Goal: Transaction & Acquisition: Obtain resource

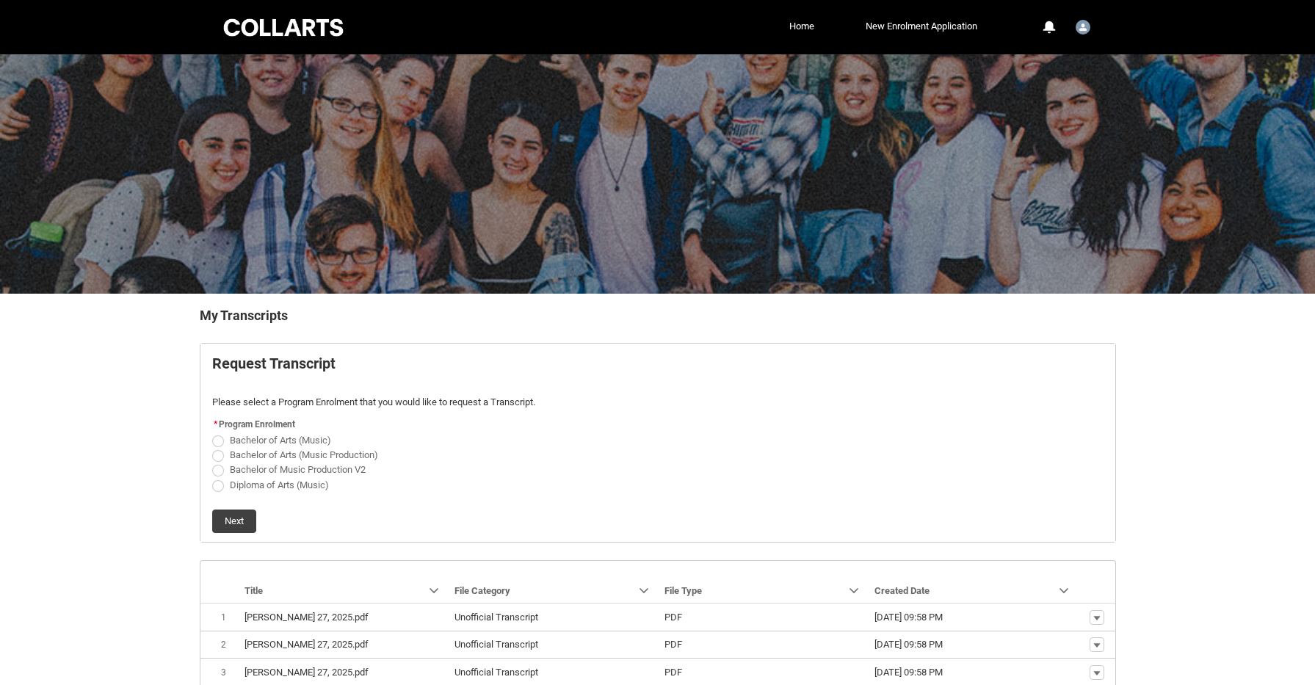
click at [262, 43] on div "Collarts Education Community Home New Enrolment Application More 0 Notification…" at bounding box center [657, 27] width 873 height 54
click at [291, 26] on div at bounding box center [283, 27] width 125 height 23
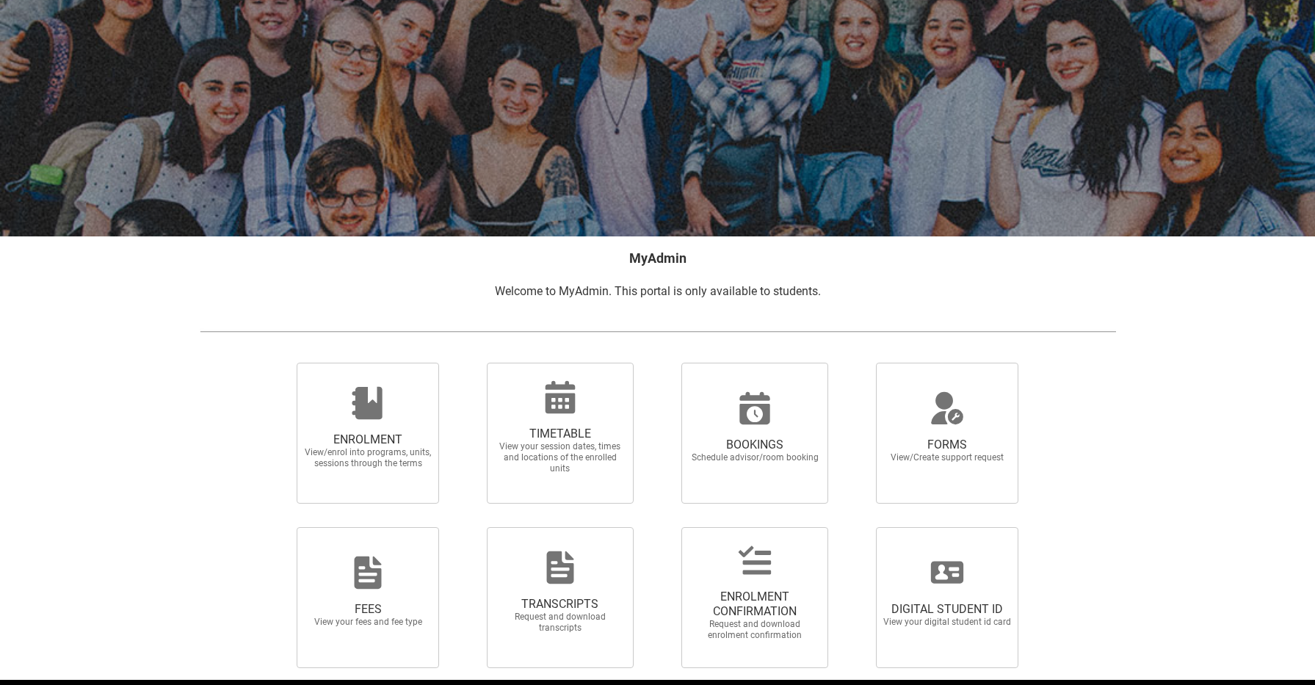
scroll to position [84, 0]
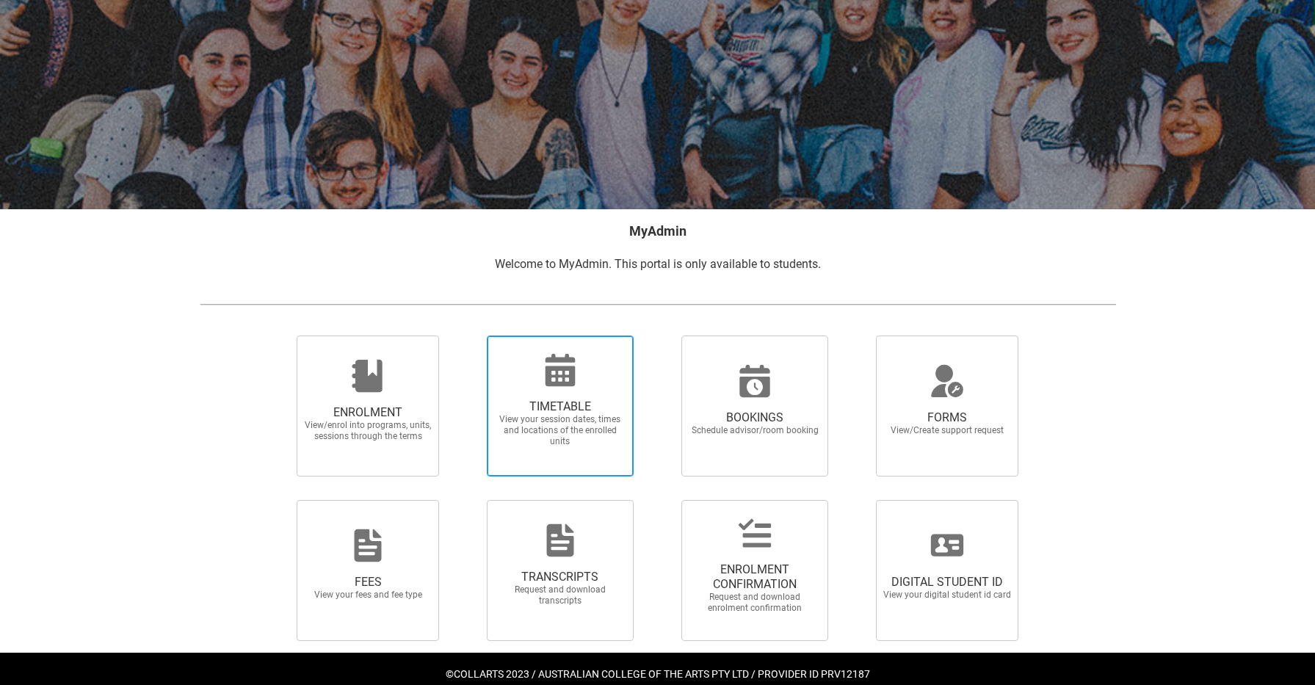
click at [554, 353] on icon at bounding box center [559, 369] width 35 height 35
click at [468, 335] on input "TIMETABLE View your session dates, times and locations of the enrolled units" at bounding box center [468, 335] width 1 height 1
radio input "true"
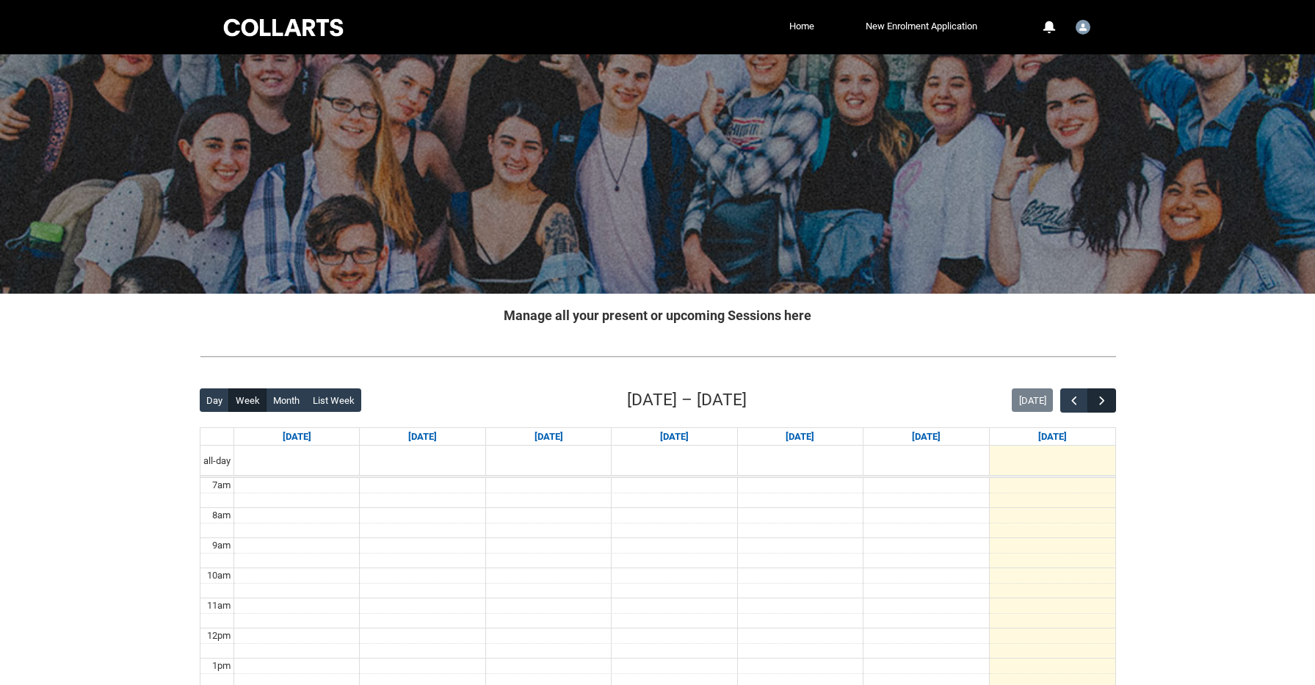
click at [1108, 402] on span "button" at bounding box center [1102, 400] width 15 height 15
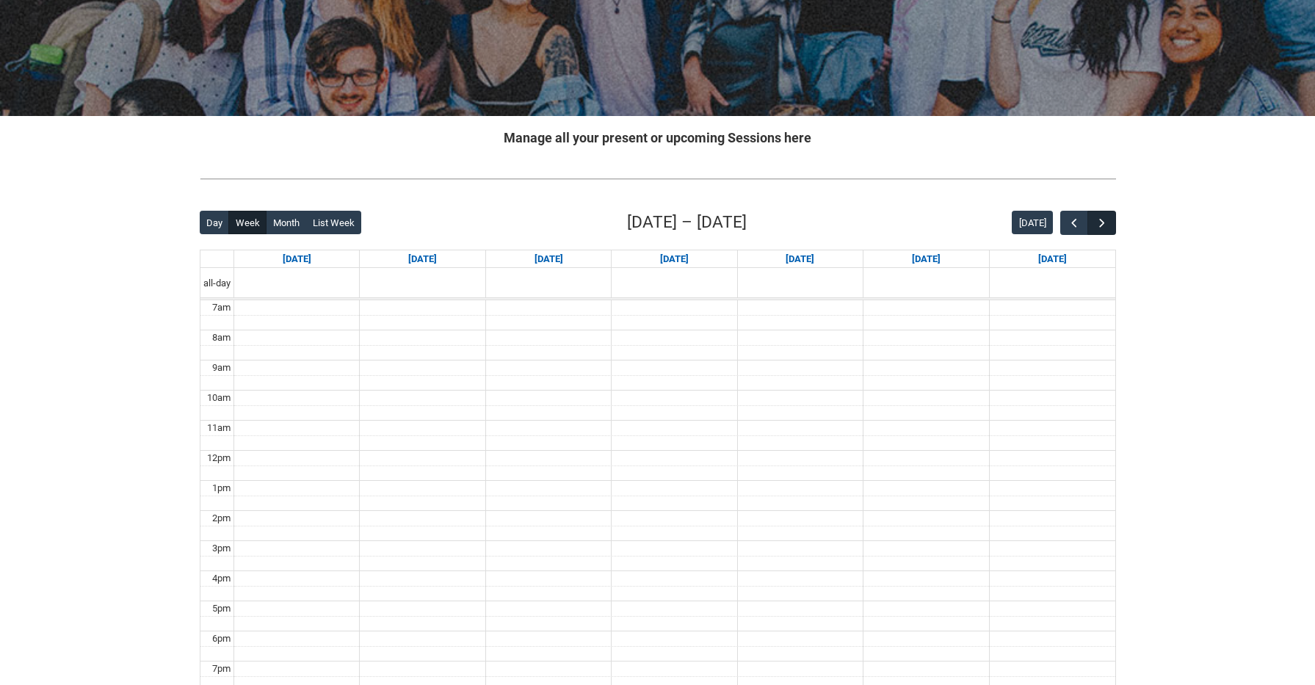
scroll to position [178, 0]
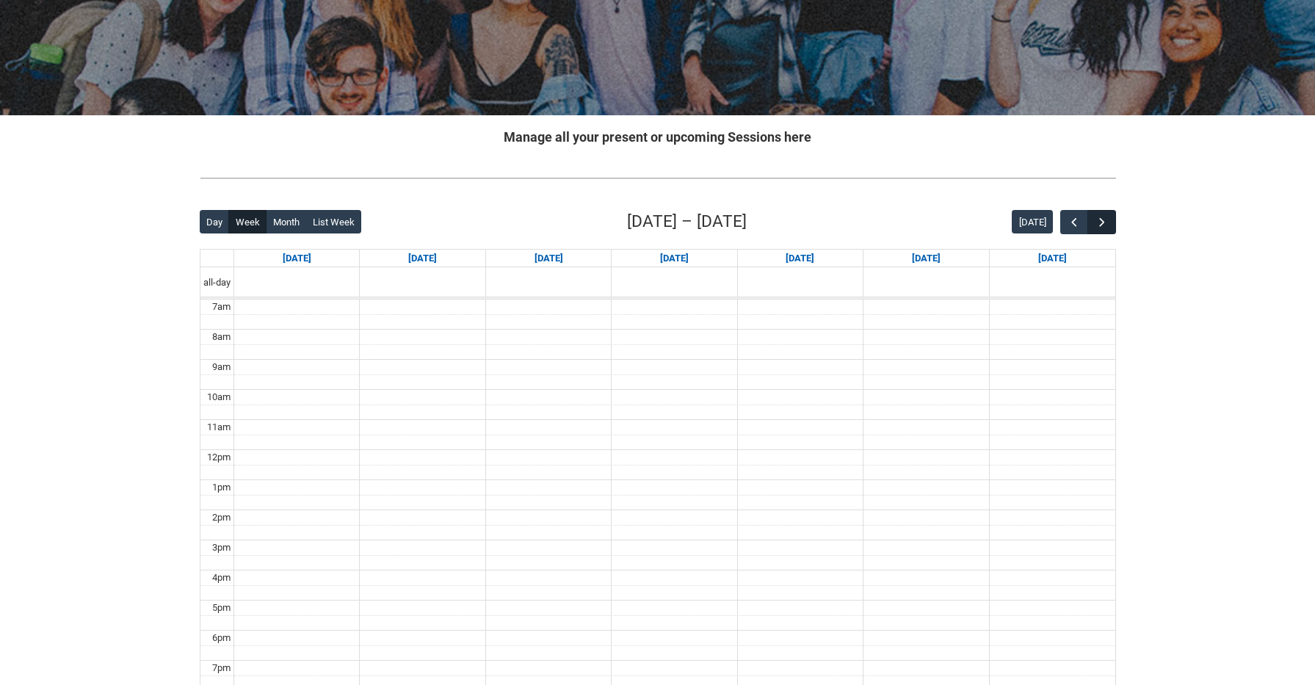
click at [1102, 226] on span "button" at bounding box center [1102, 222] width 15 height 15
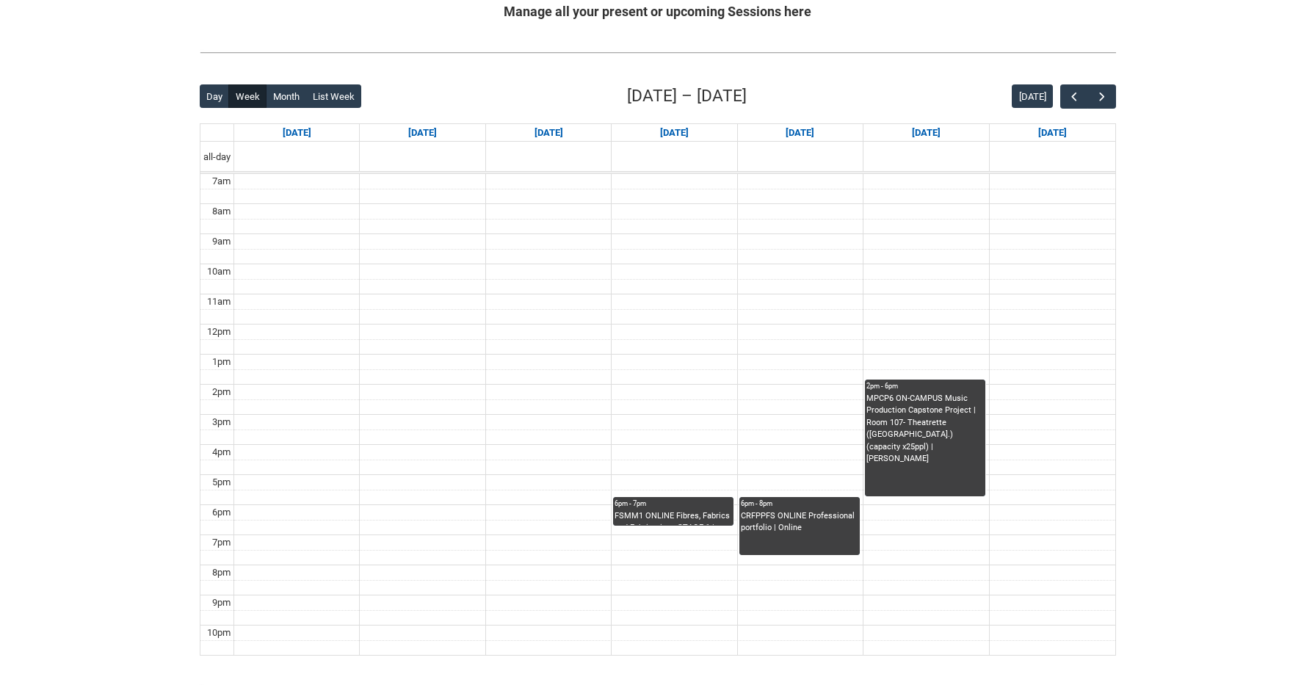
scroll to position [304, 0]
click at [795, 536] on div "CRFPPFS ONLINE Professional portfolio | Online" at bounding box center [799, 532] width 117 height 45
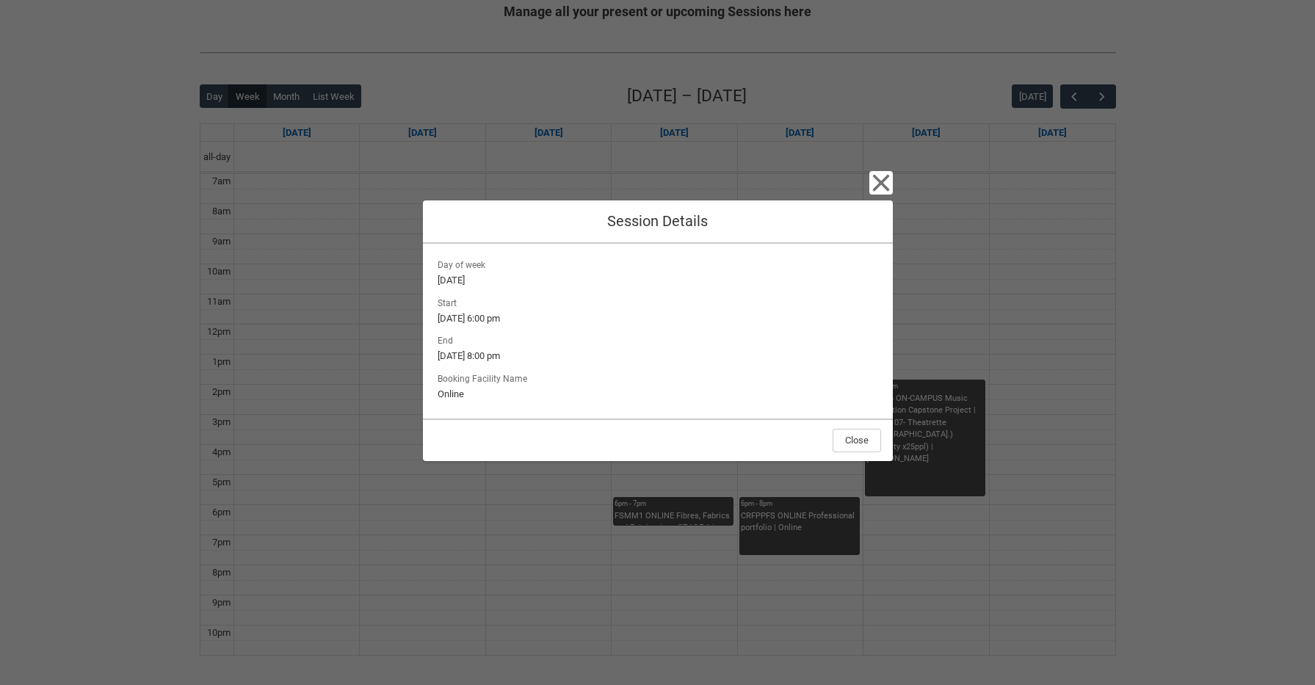
click at [884, 244] on div "Day of week Thursday Start 18/9/2025, 6:00 pm End 18/9/2025, 8:00 pm Booking Fa…" at bounding box center [658, 331] width 470 height 175
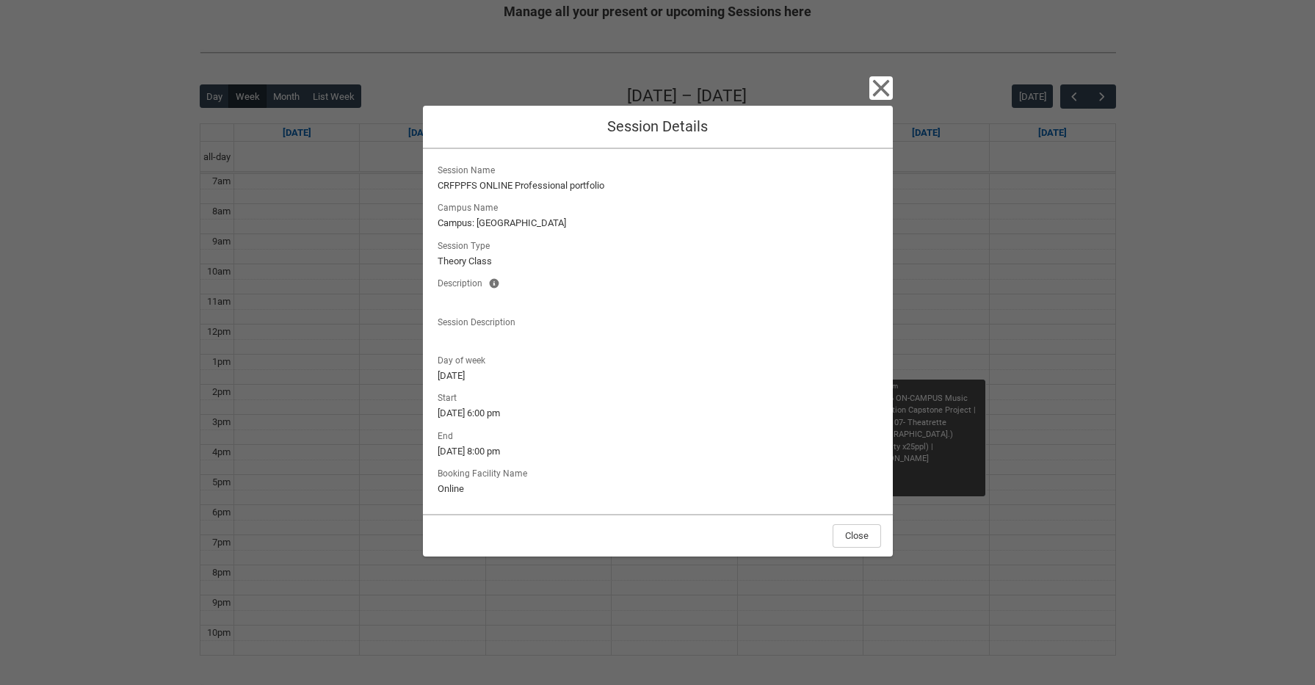
click at [881, 98] on icon "button" at bounding box center [880, 87] width 23 height 23
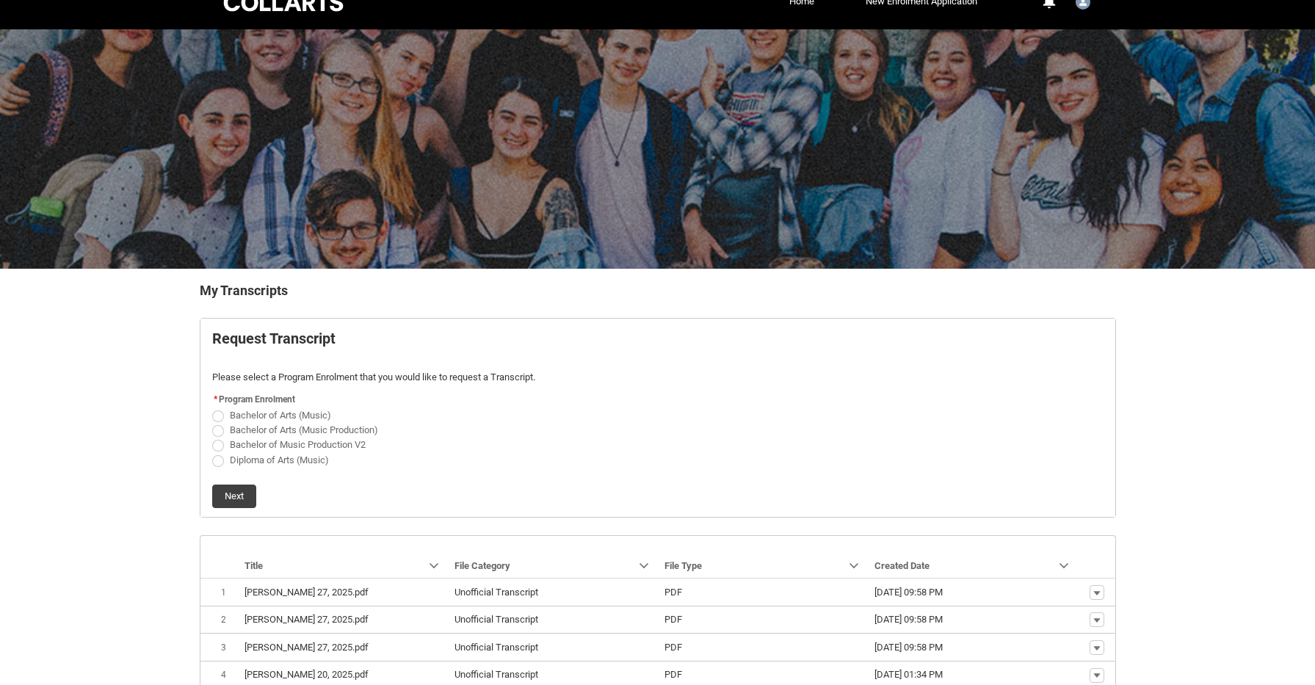
scroll to position [28, 0]
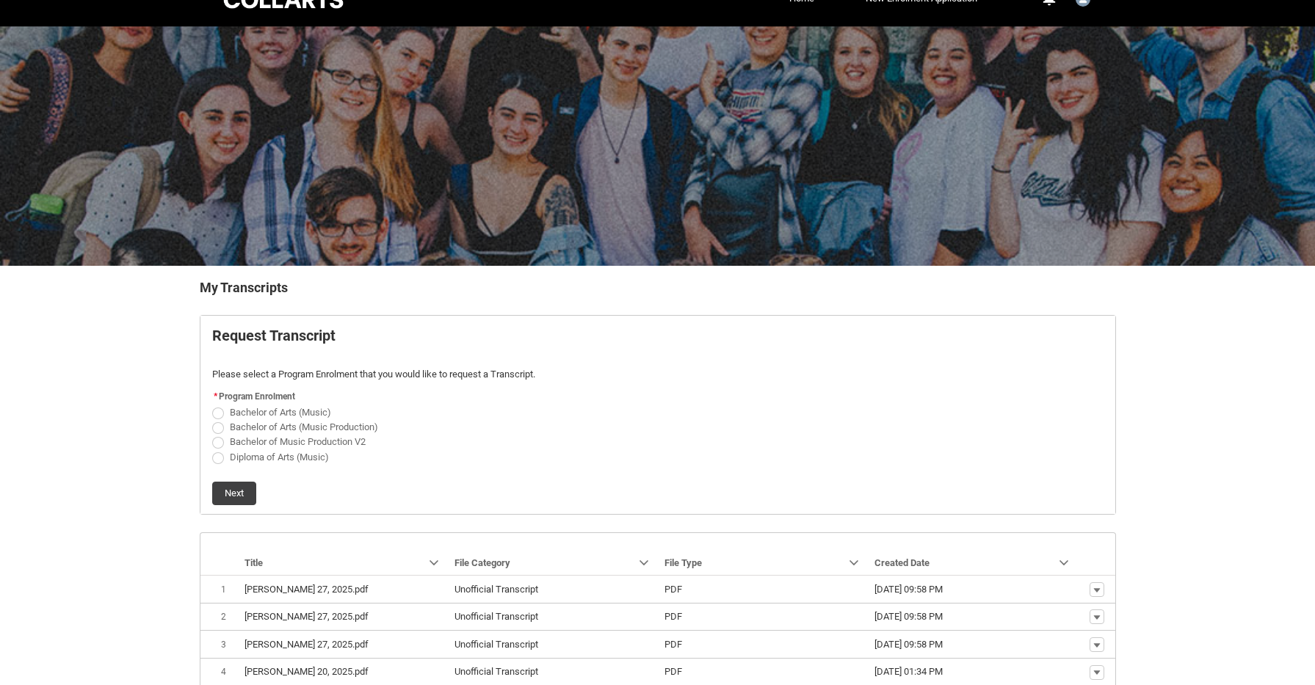
click at [219, 439] on span "Request_Student_Transcript flow" at bounding box center [218, 443] width 12 height 12
click at [212, 435] on input "Bachelor of Music Production V2" at bounding box center [211, 434] width 1 height 1
radio input "true"
click at [242, 505] on flowruntime-lwc-body "Request Transcript Please select a Program Enrolment that you would like to req…" at bounding box center [657, 415] width 915 height 198
click at [240, 491] on button "Next" at bounding box center [234, 493] width 44 height 23
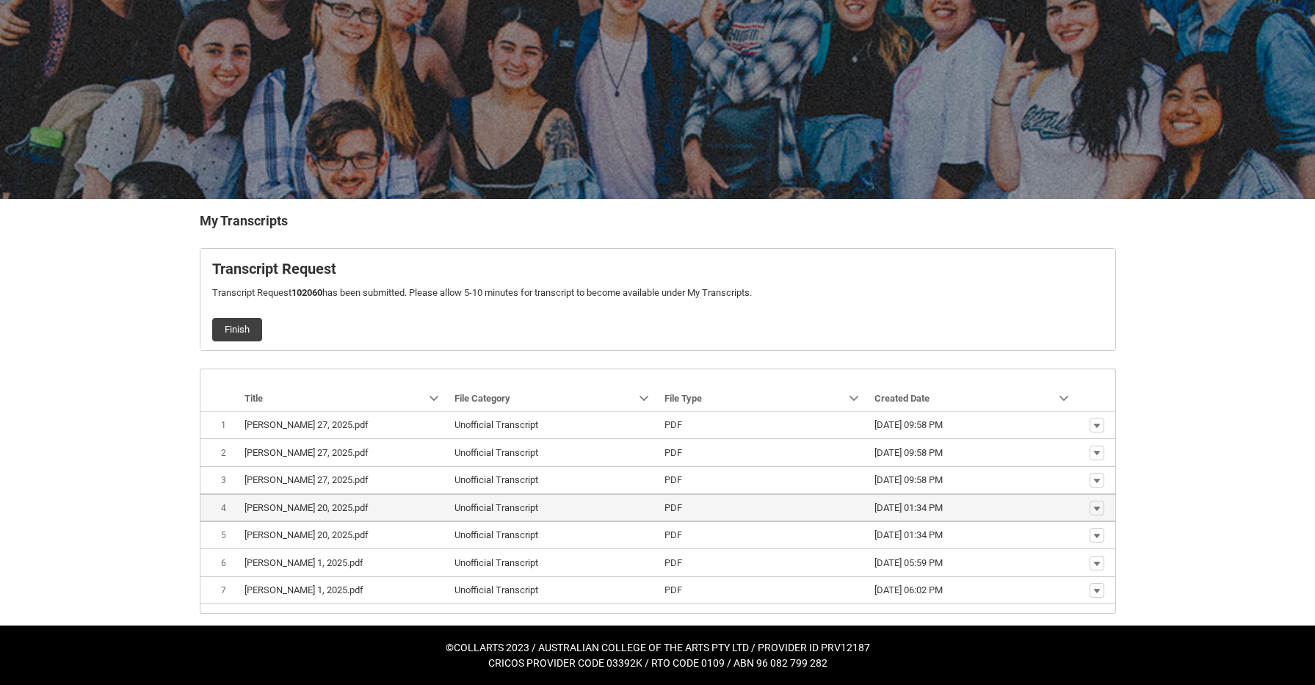
scroll to position [96, 0]
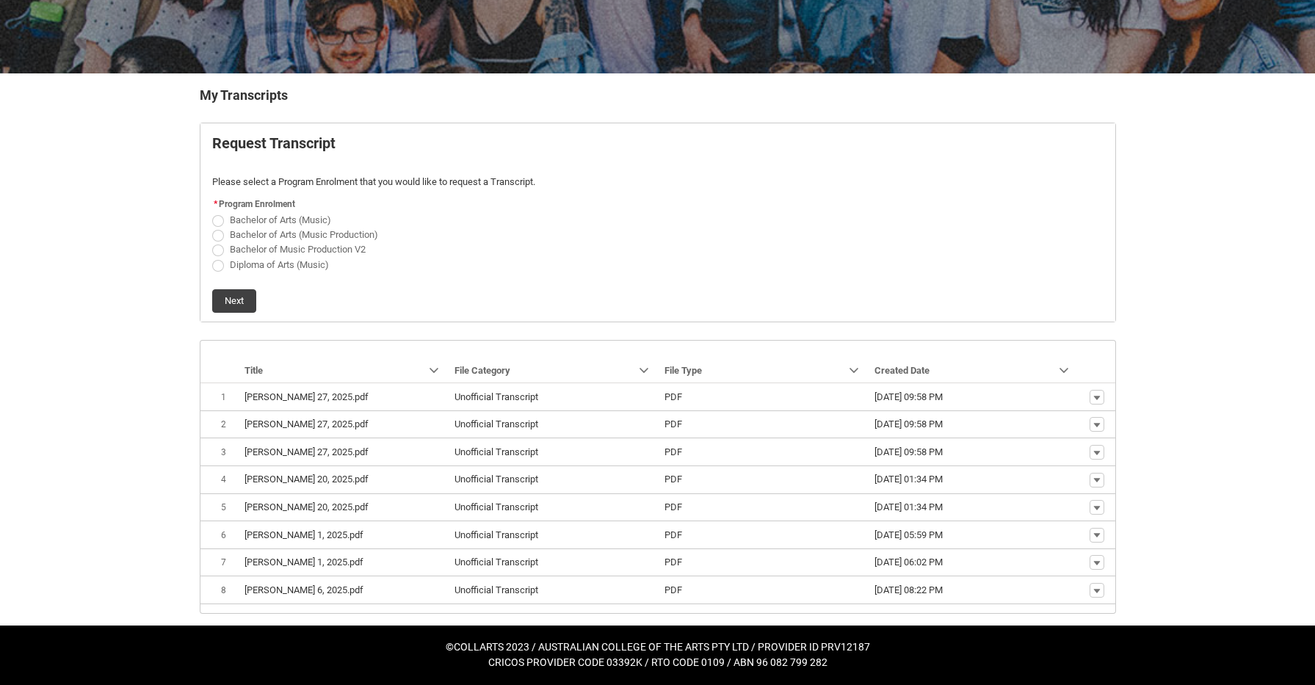
scroll to position [220, 0]
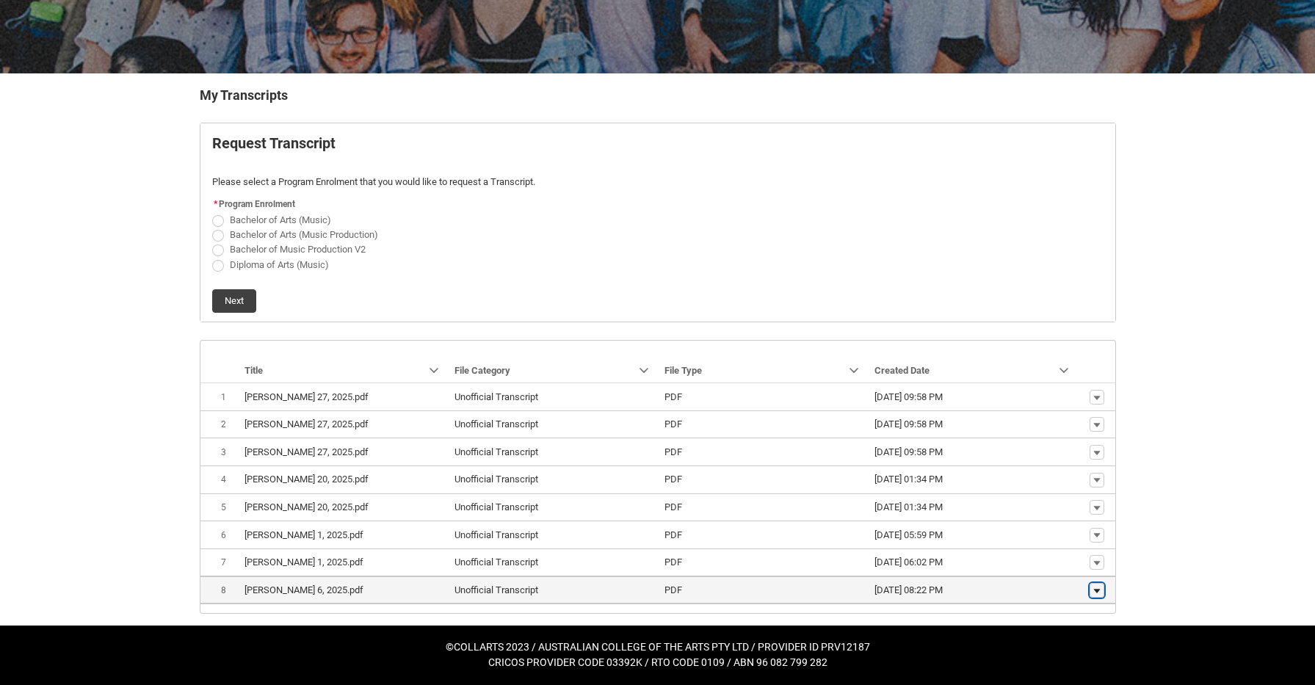
click at [1100, 595] on lightning-primitive-icon "button" at bounding box center [1096, 590] width 9 height 10
click at [1058, 569] on span "Download" at bounding box center [1062, 568] width 40 height 13
